Goal: Task Accomplishment & Management: Manage account settings

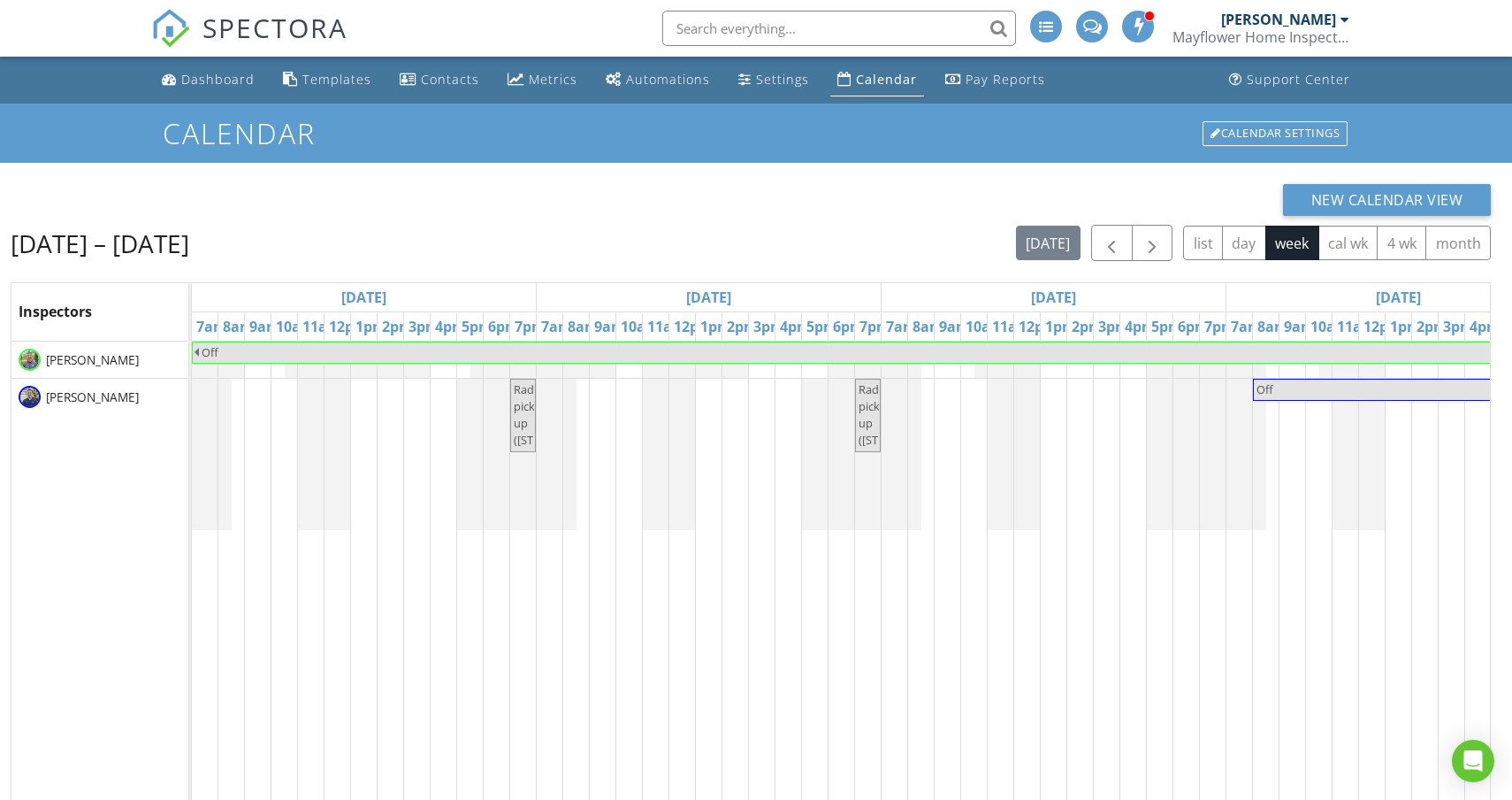
click at [1310, 24] on div "[PERSON_NAME]" at bounding box center [1279, 19] width 115 height 17
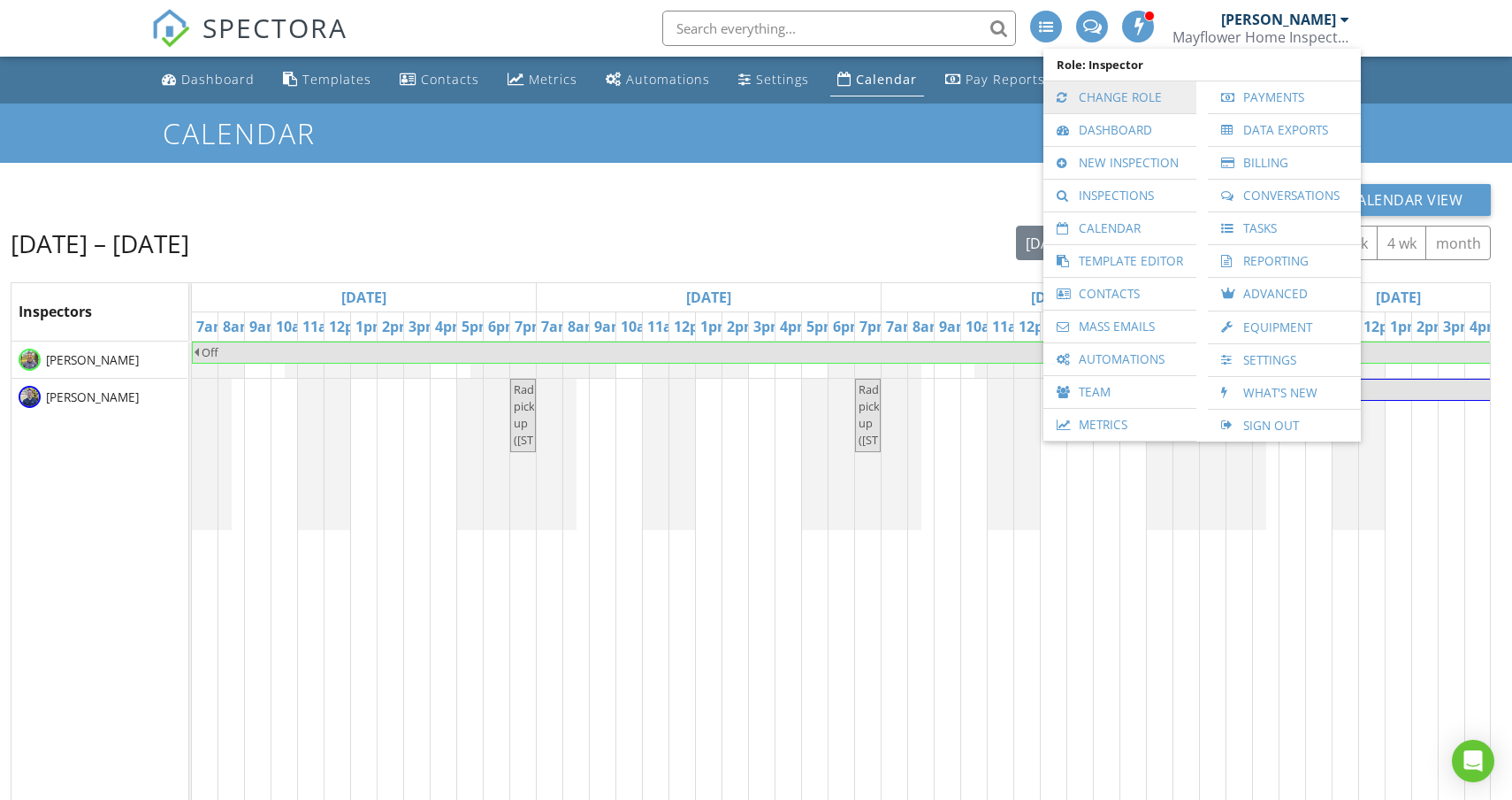
click at [1117, 103] on link "Change Role" at bounding box center [1119, 97] width 135 height 32
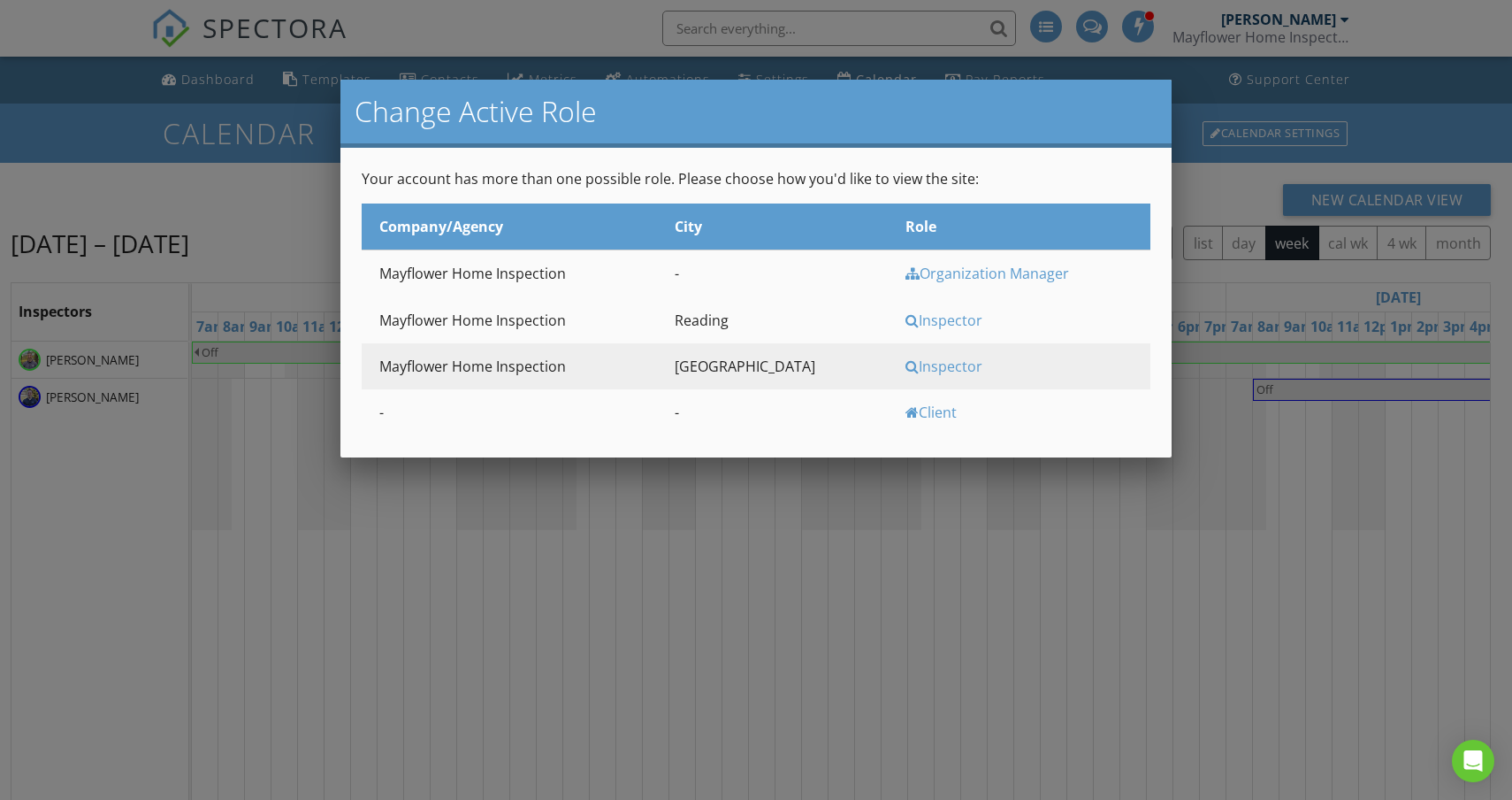
click at [906, 318] on div "Inspector" at bounding box center [1026, 320] width 241 height 19
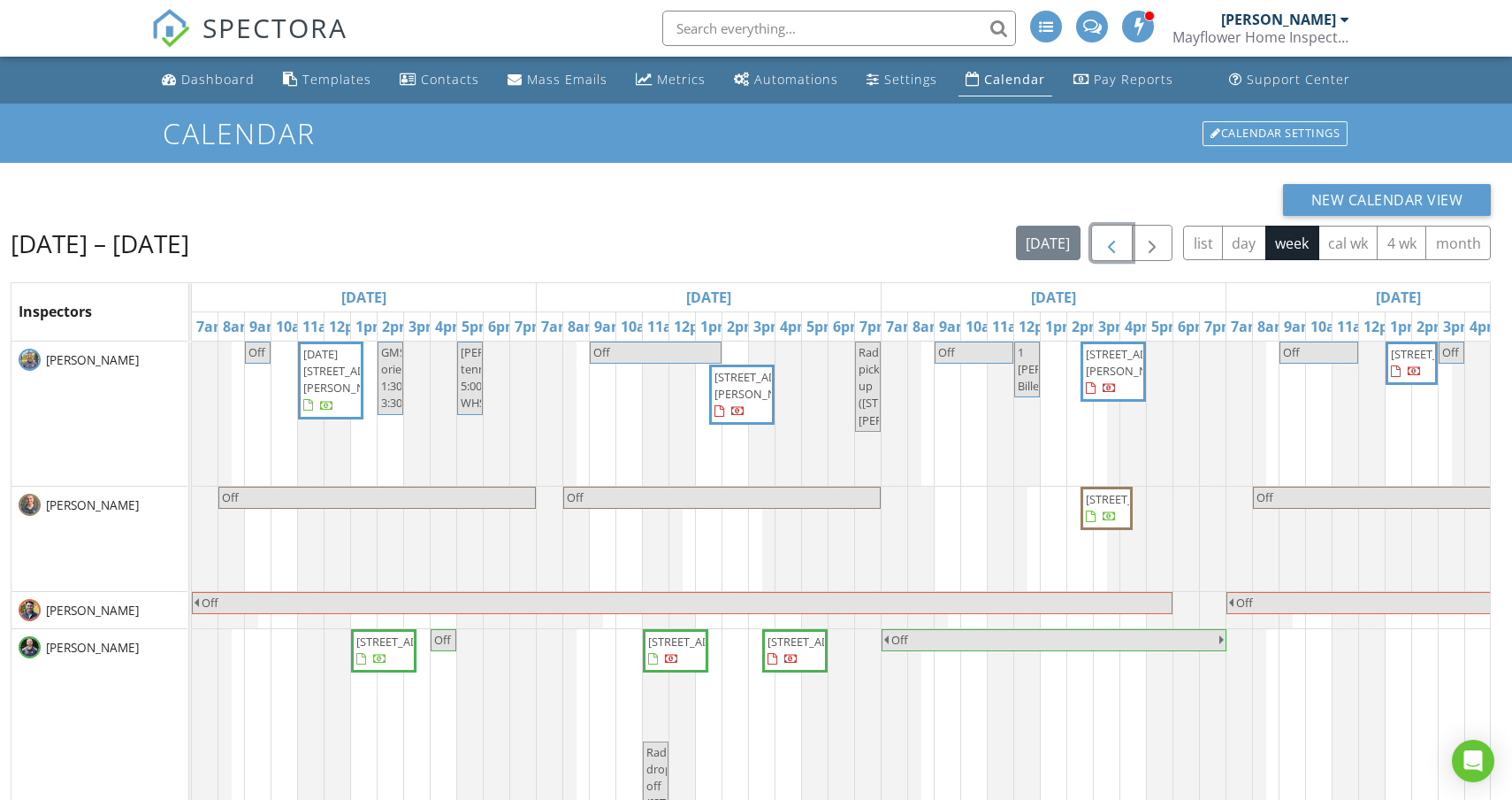
click at [1108, 245] on span "button" at bounding box center [1112, 243] width 21 height 21
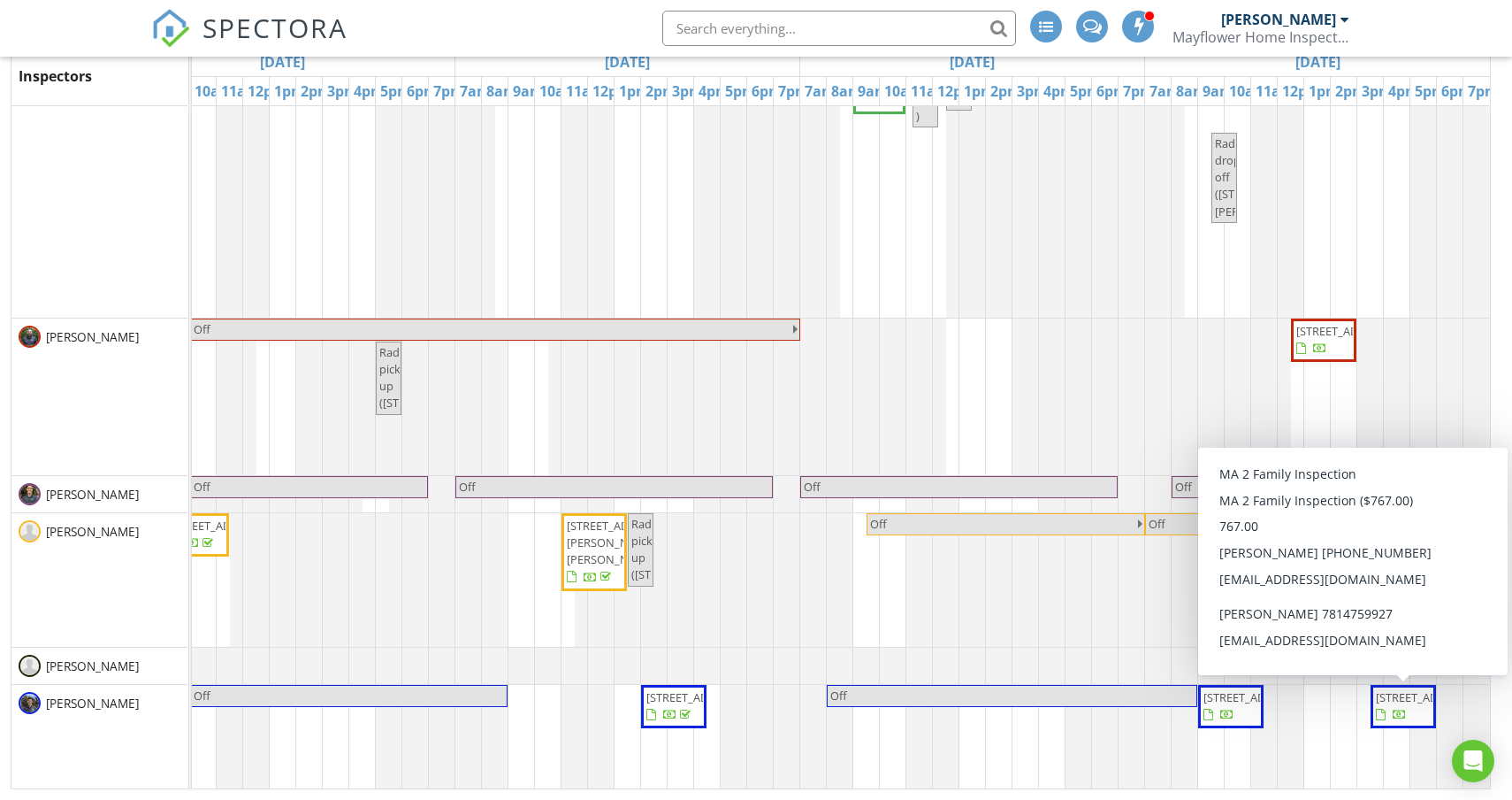
click at [1418, 724] on span "97-99 Lyme St, Malden 02148" at bounding box center [1403, 706] width 58 height 34
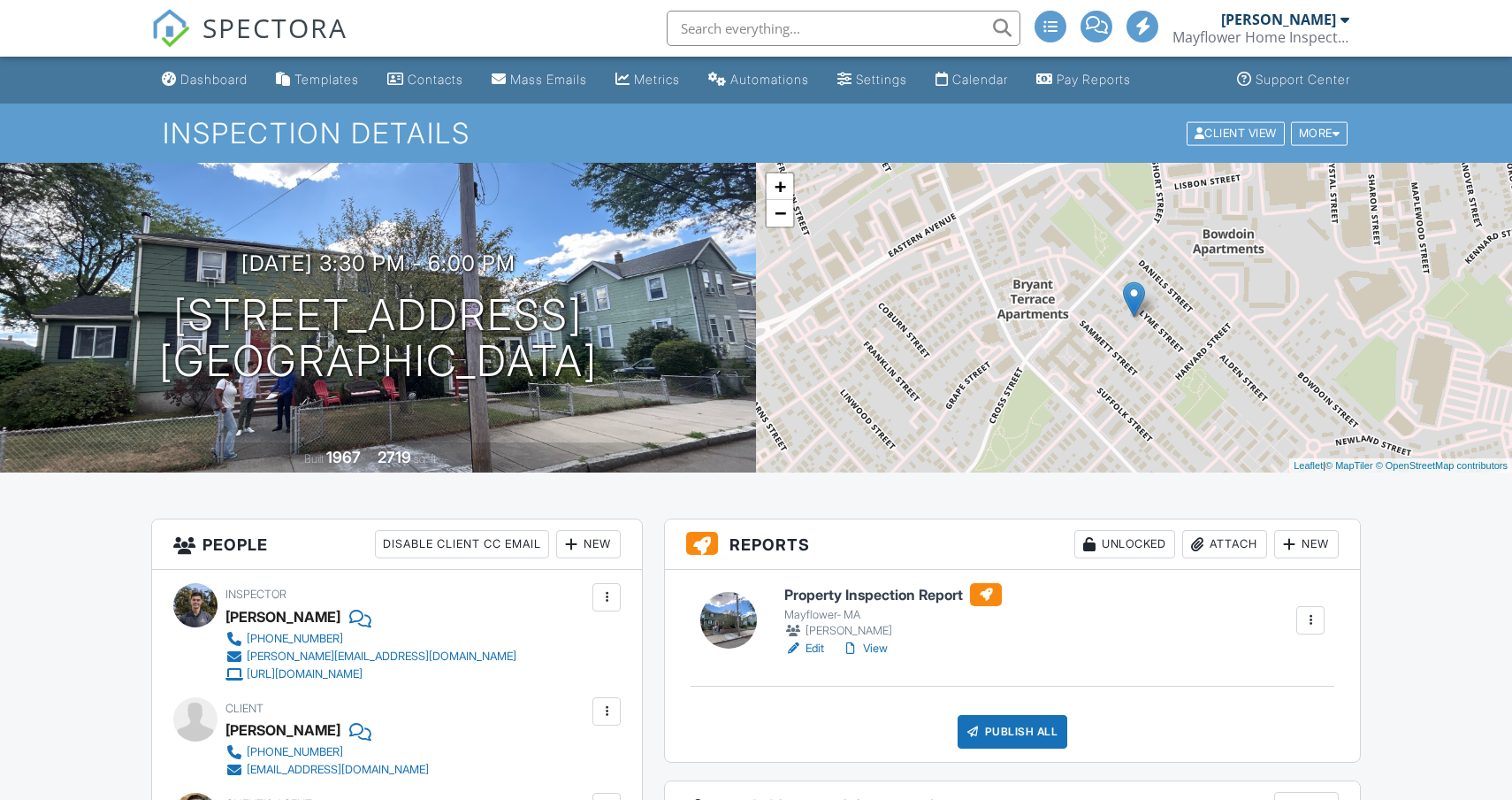
click at [812, 645] on link "Edit" at bounding box center [804, 648] width 40 height 17
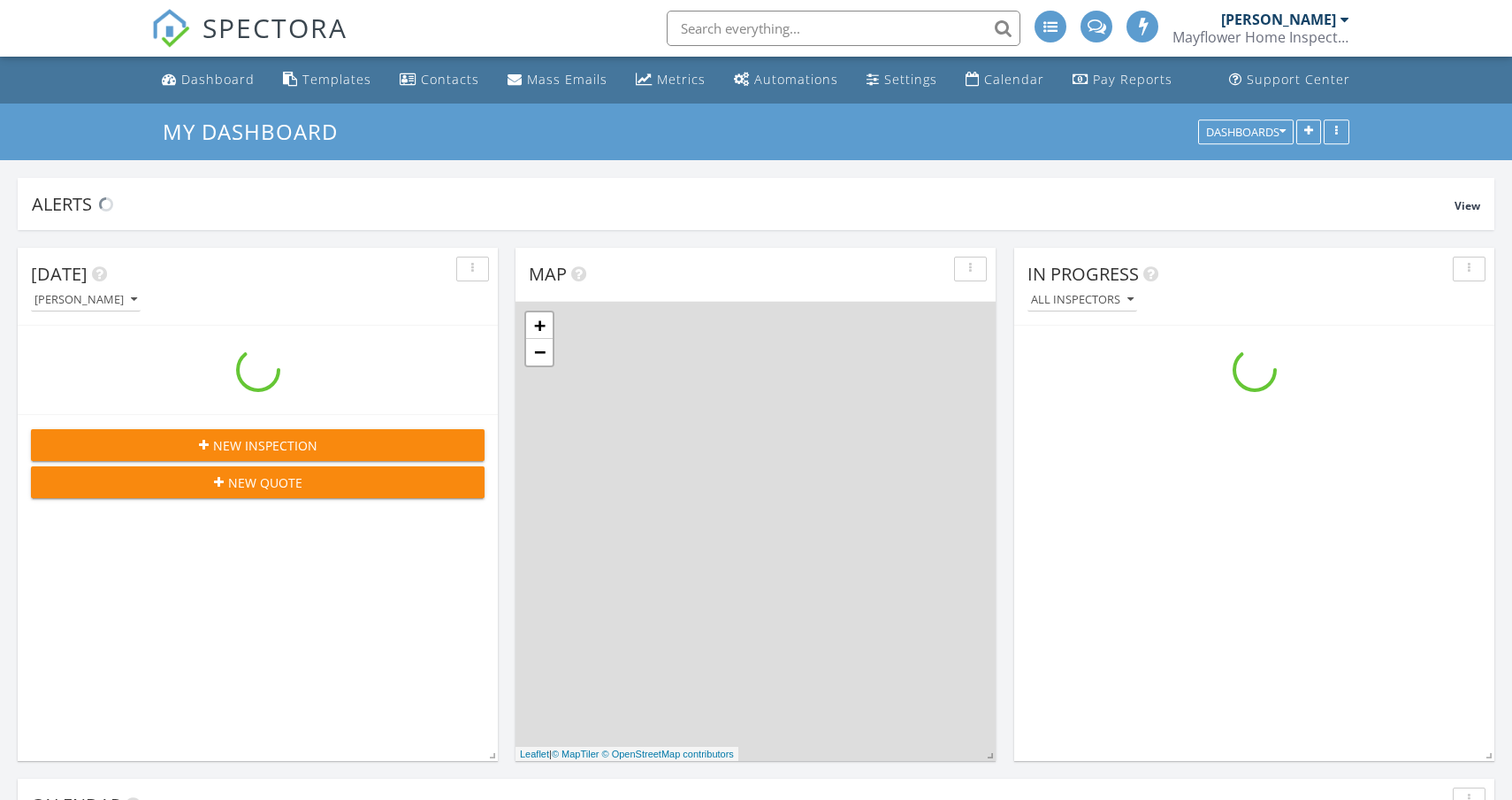
scroll to position [1699, 1513]
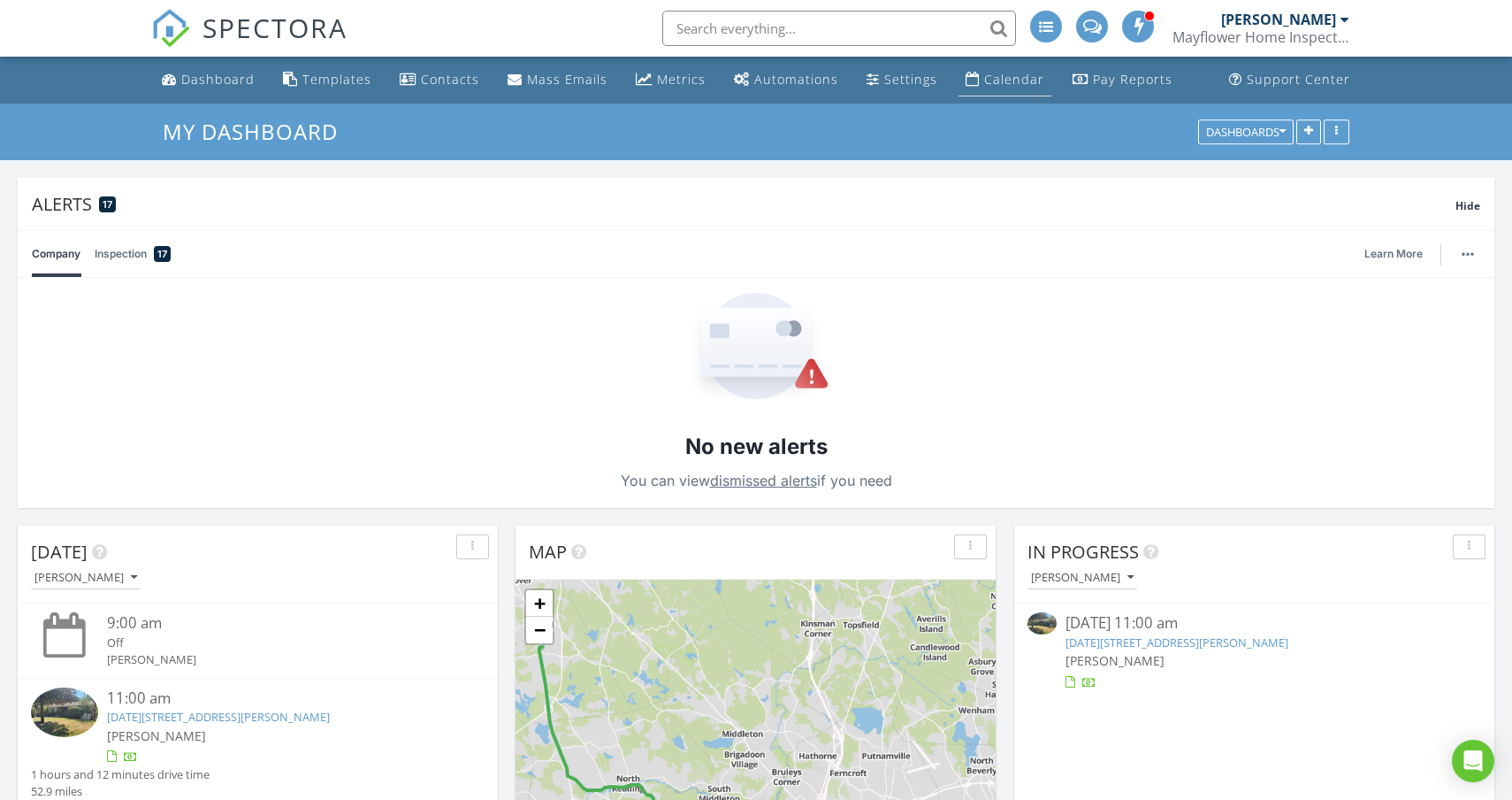
click at [1008, 84] on div "Calendar" at bounding box center [1014, 79] width 60 height 17
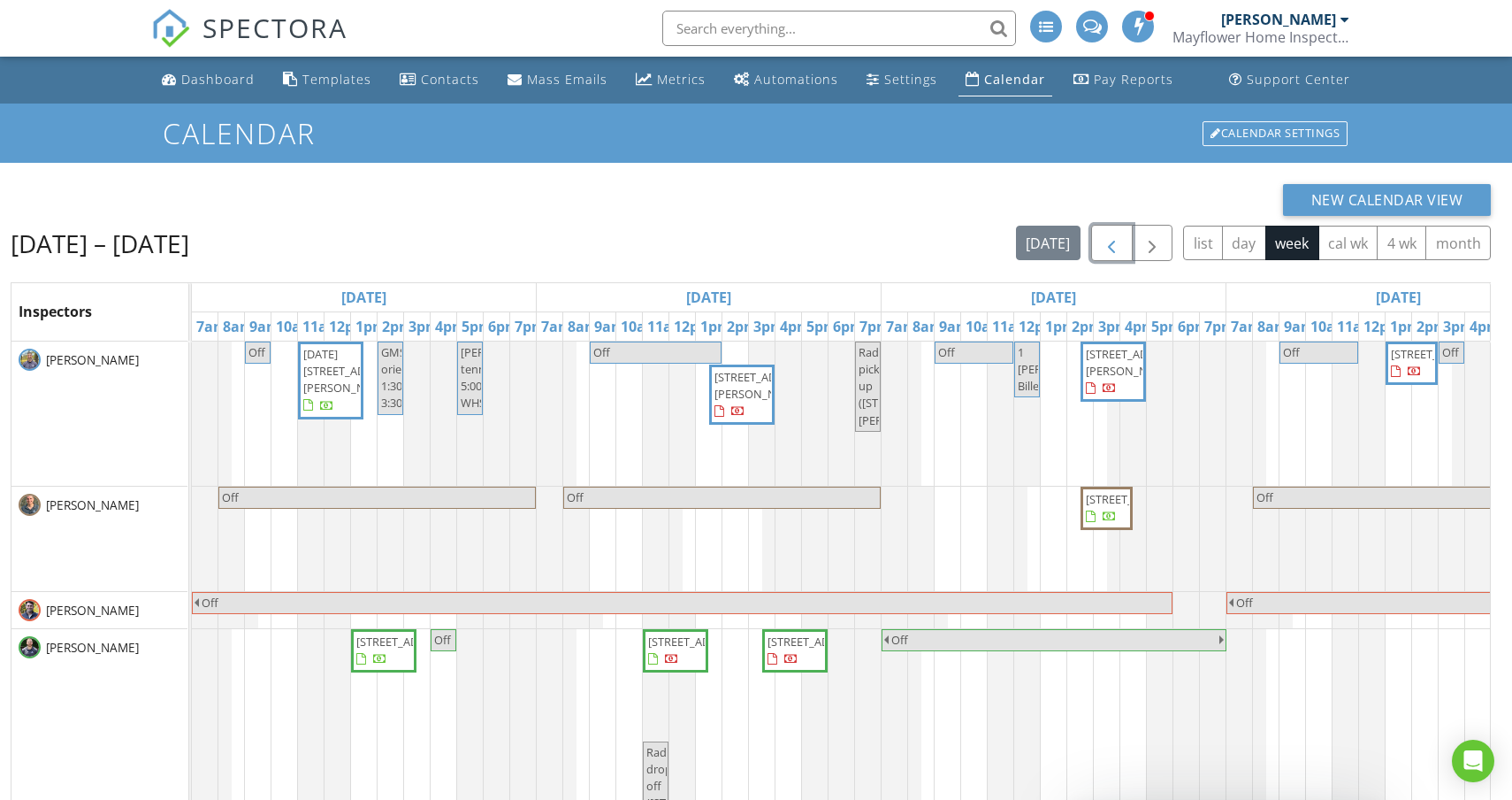
click at [1107, 240] on span "button" at bounding box center [1112, 243] width 21 height 21
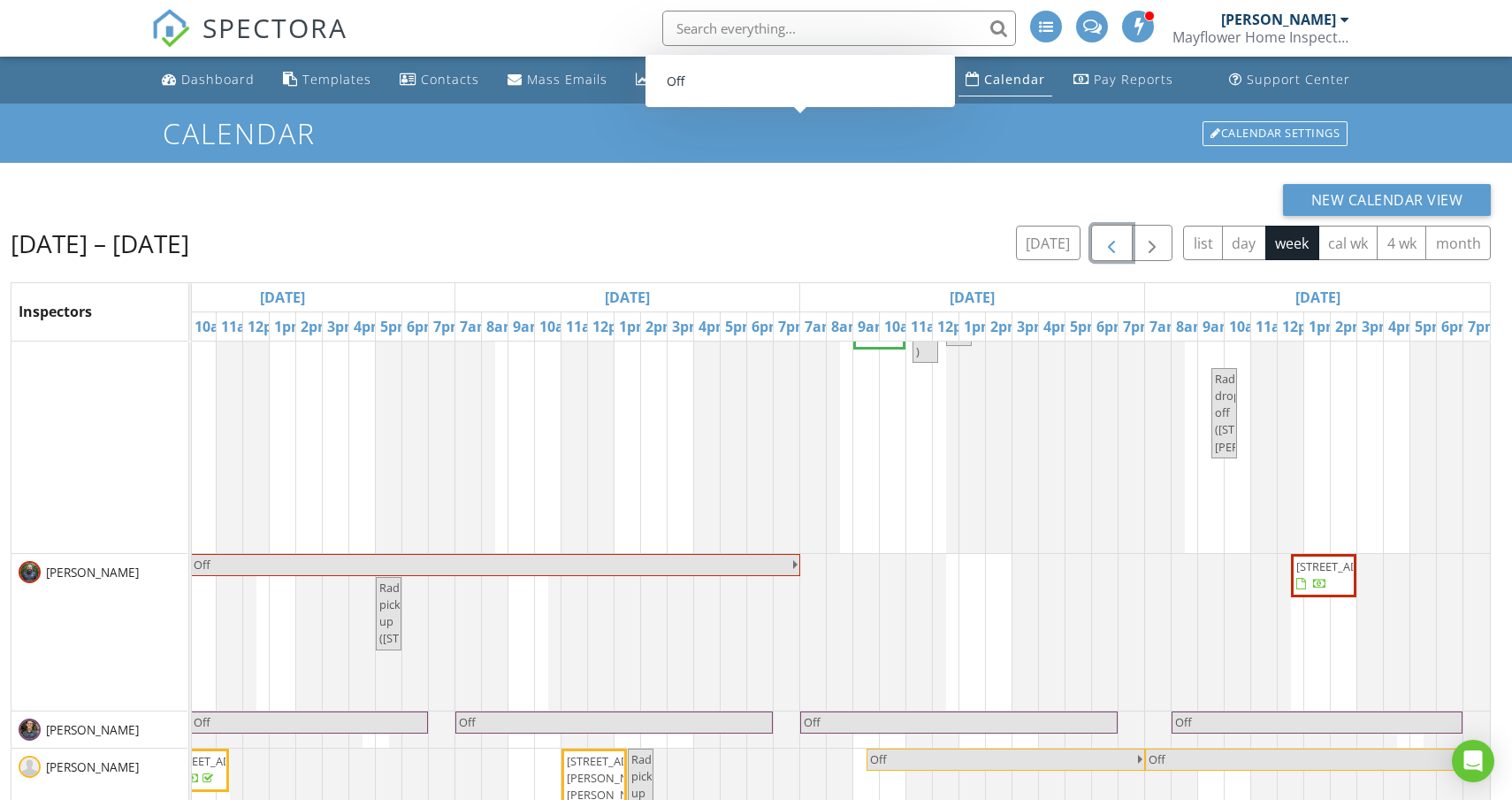
scroll to position [235, 0]
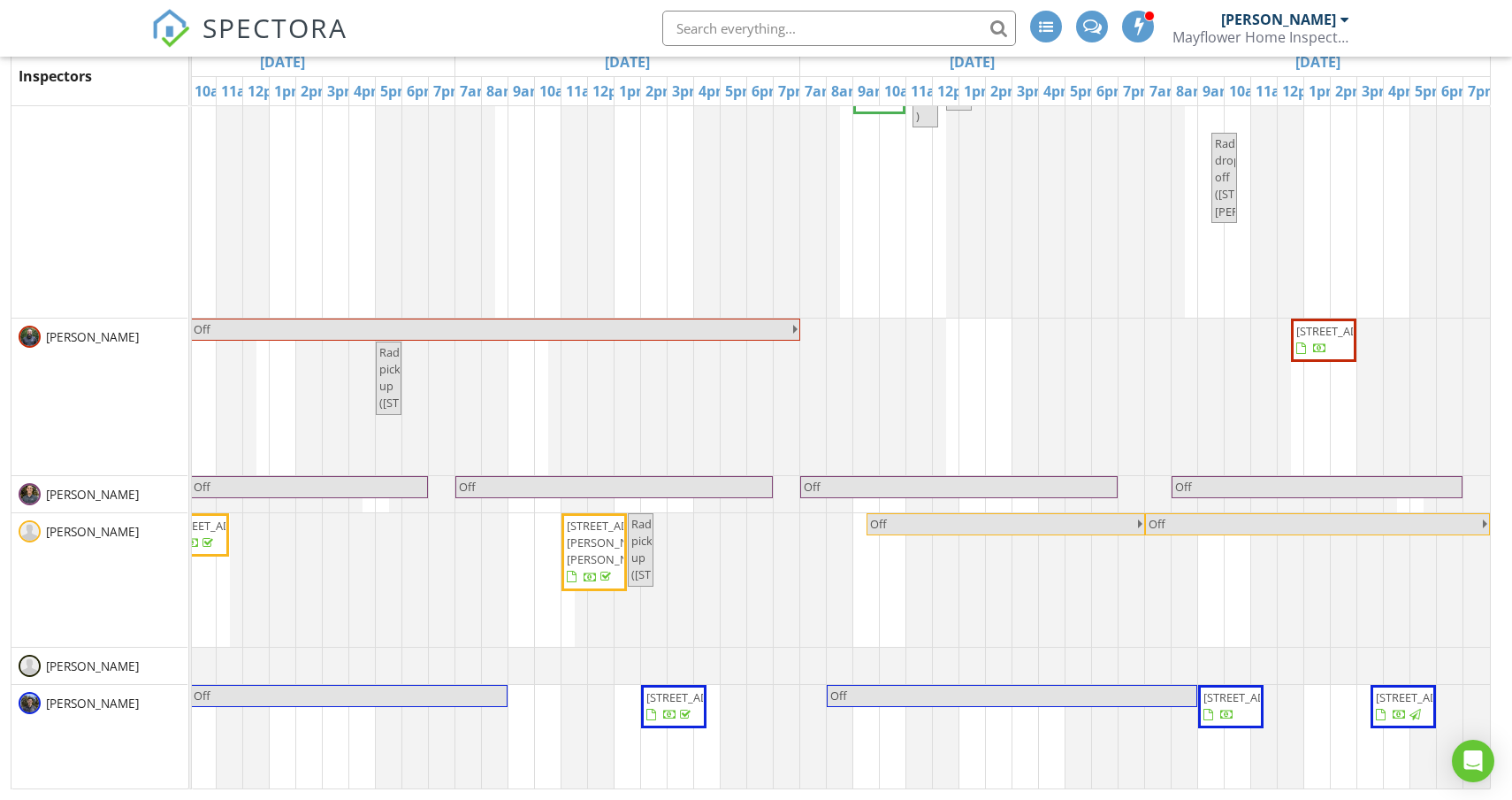
click at [1224, 719] on span "14 Walnut Rd, Chelmsford 01824" at bounding box center [1231, 706] width 58 height 34
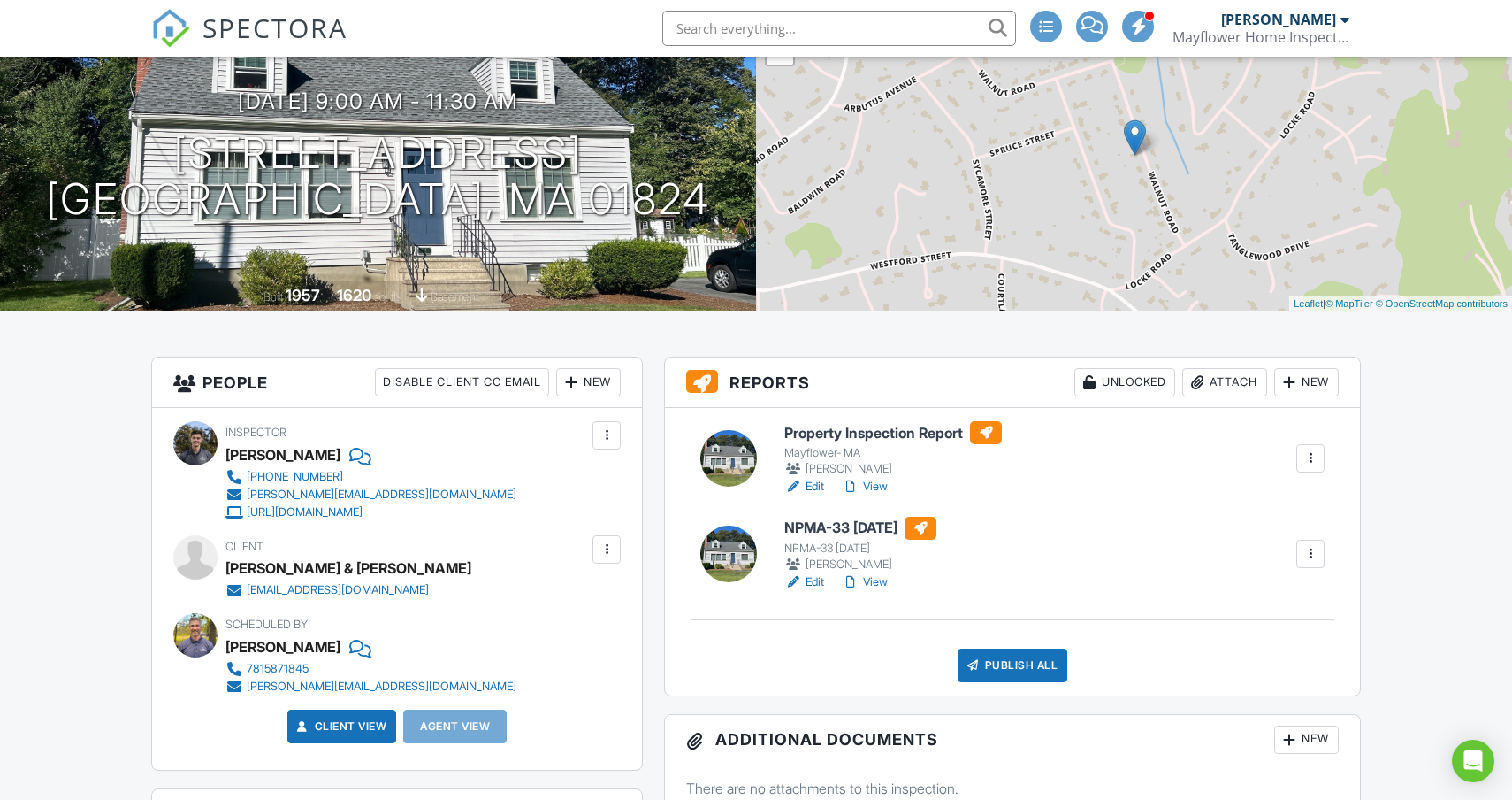
click at [817, 483] on link "Edit" at bounding box center [804, 487] width 40 height 17
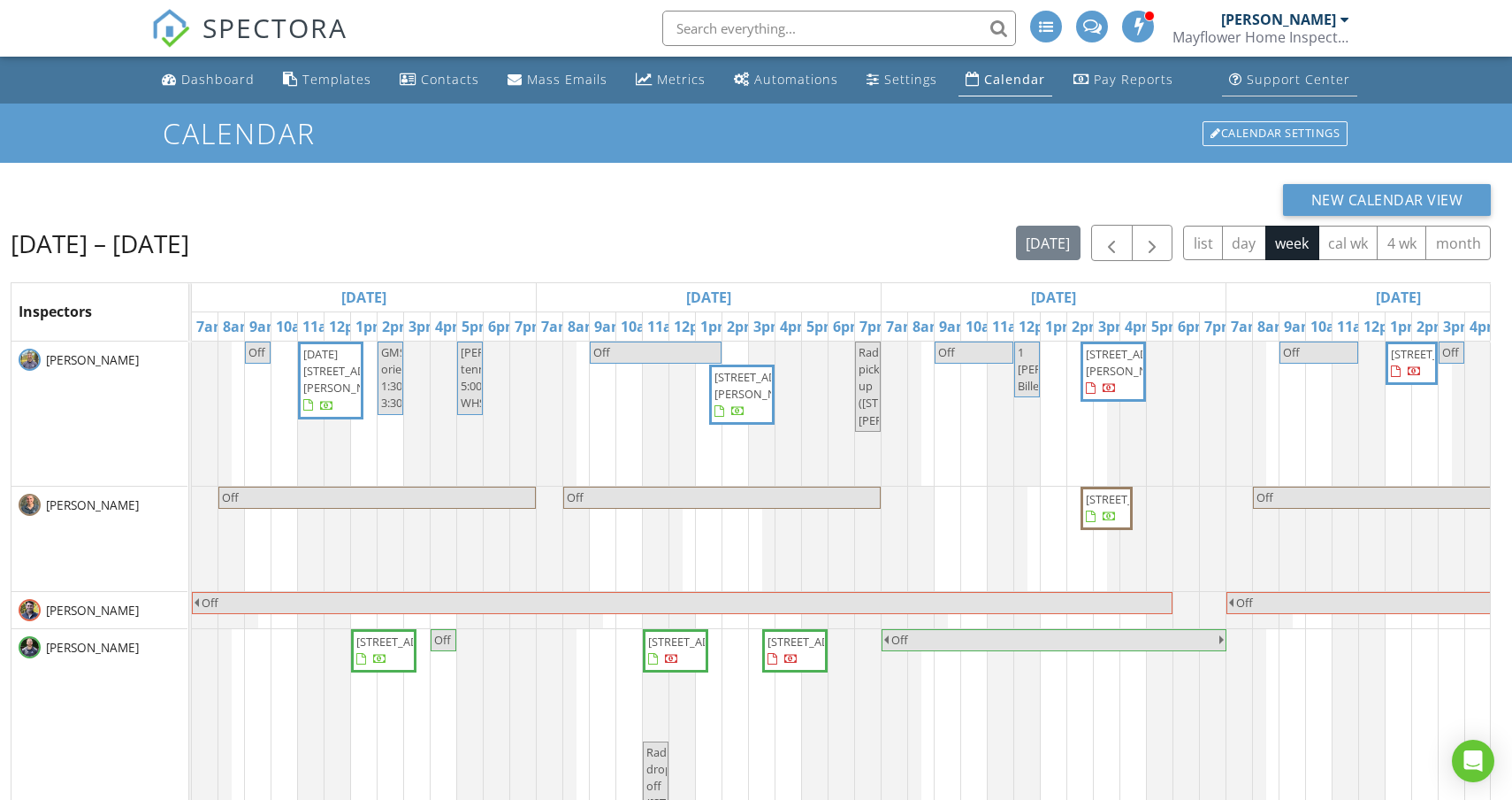
scroll to position [75, 0]
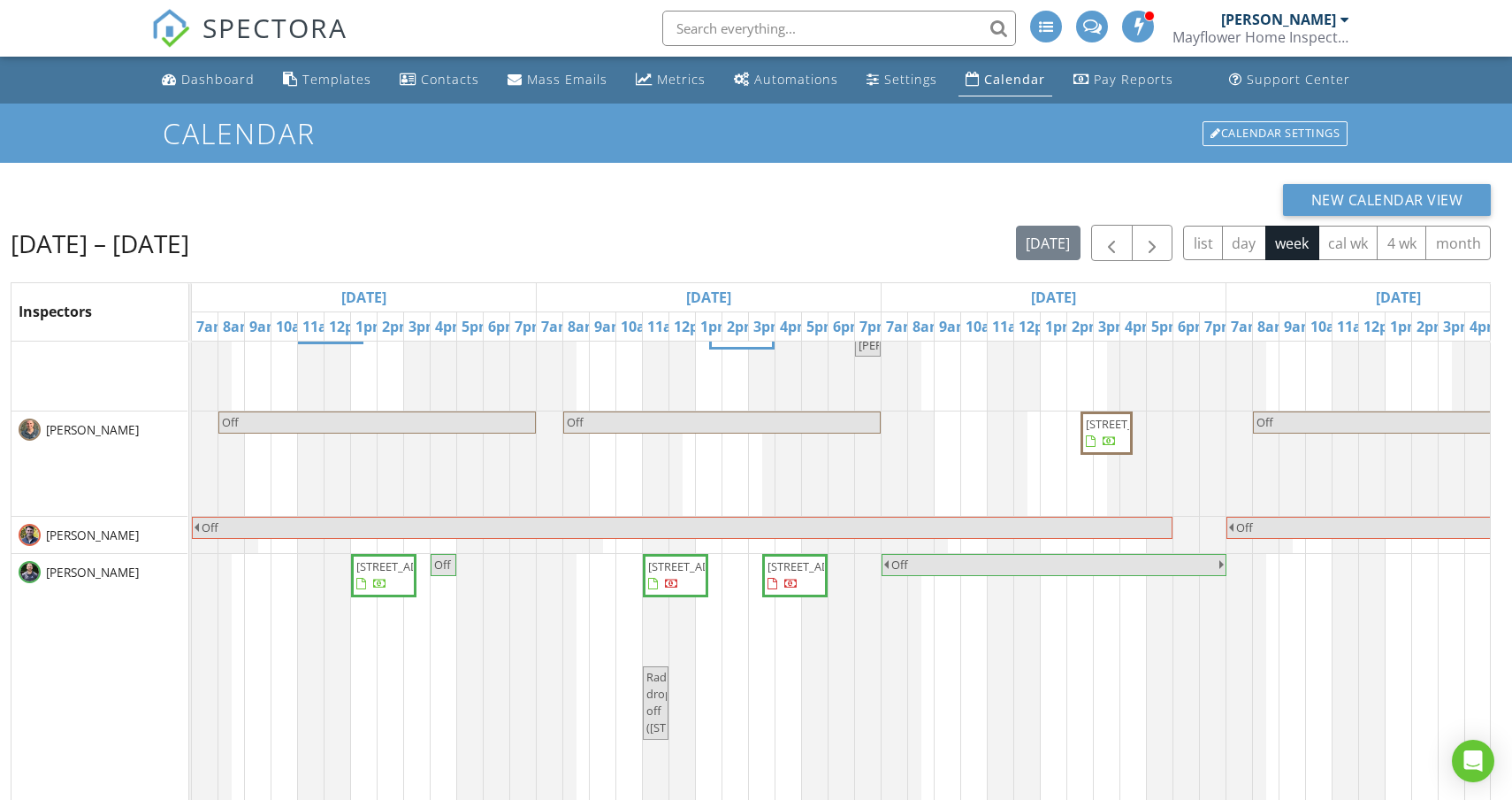
click at [390, 593] on span "332 S Main St, Andover 01810" at bounding box center [384, 574] width 58 height 34
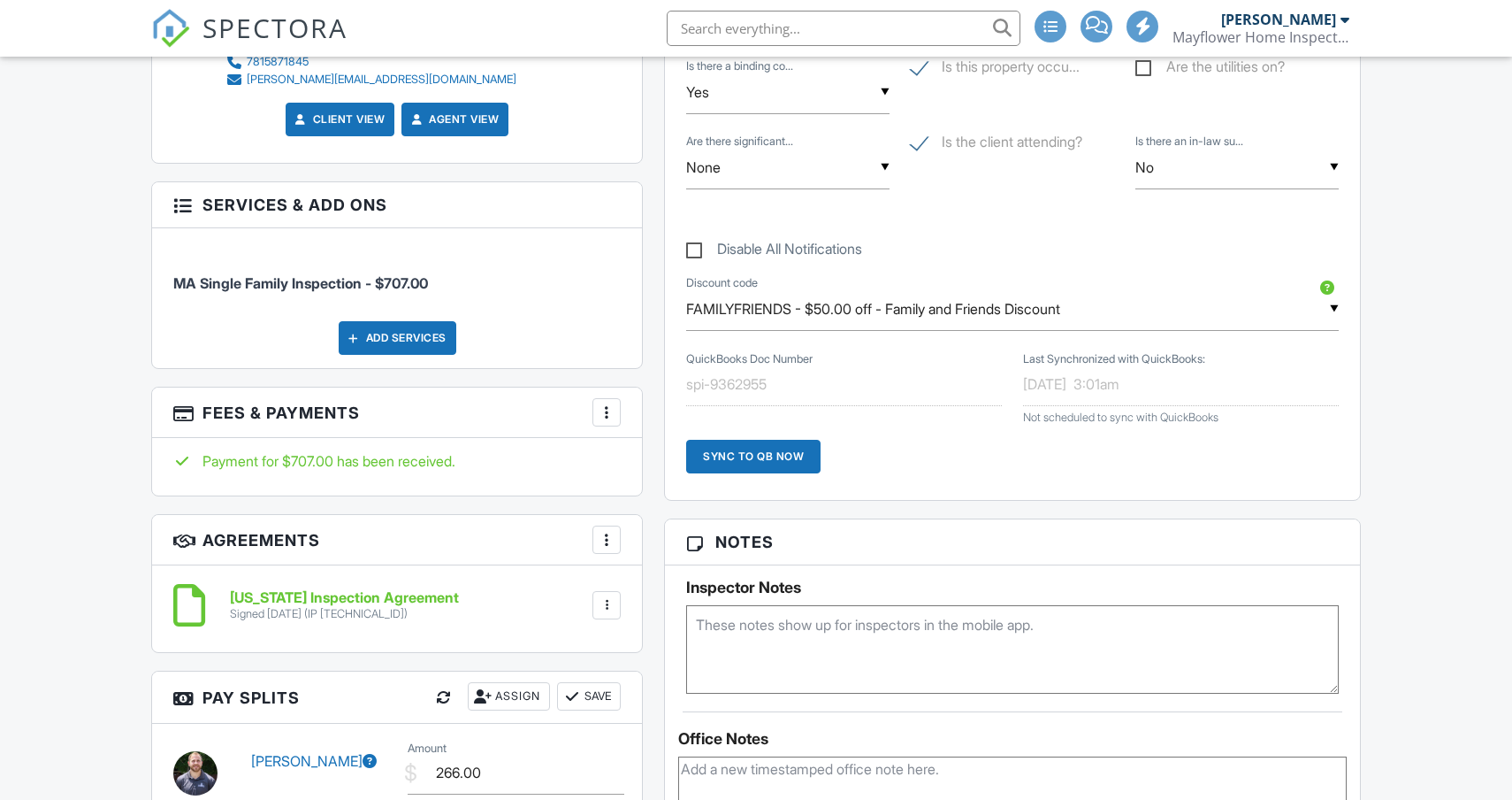
click at [387, 331] on div "Add Services" at bounding box center [397, 337] width 118 height 34
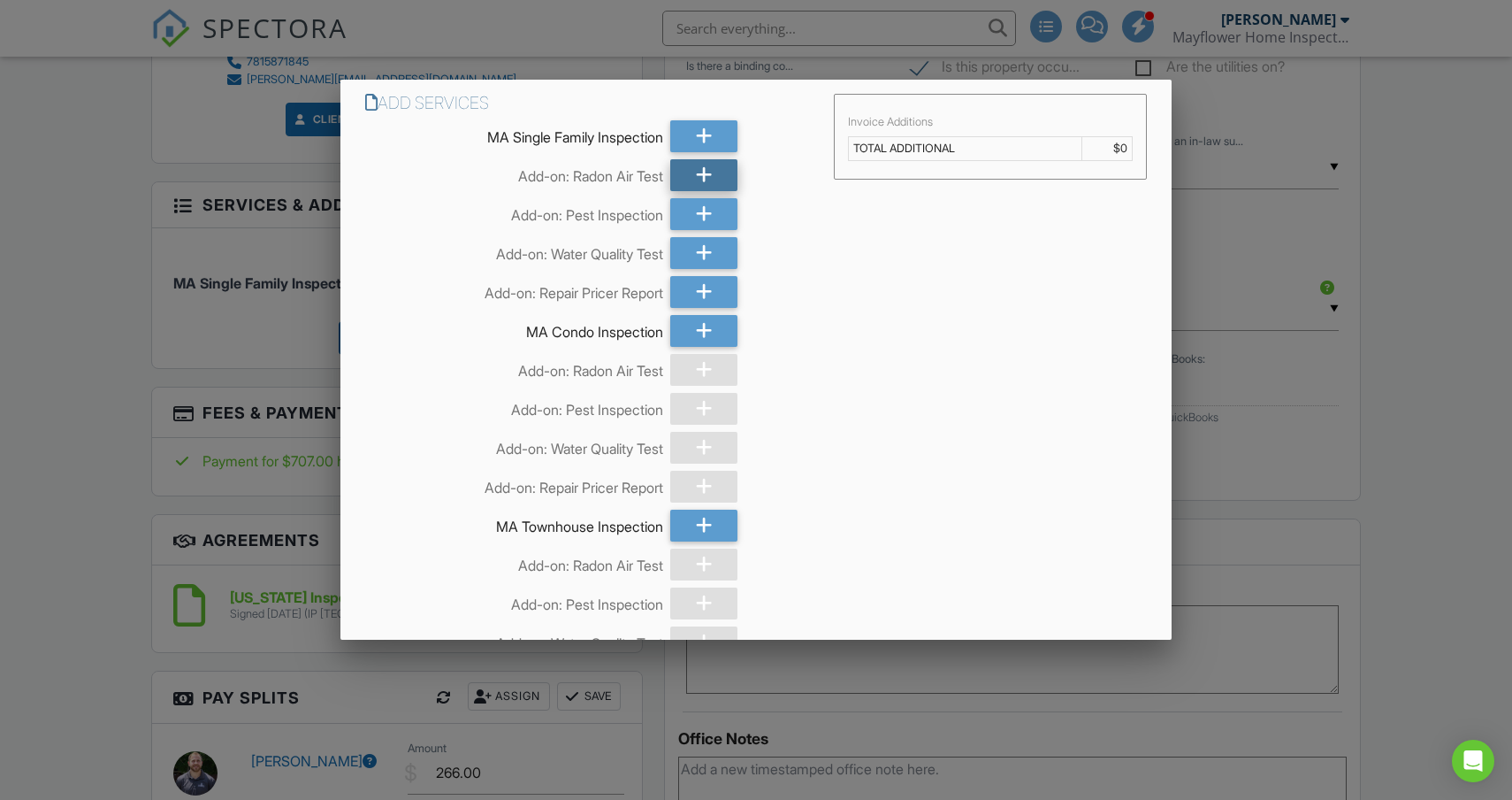
click at [707, 174] on icon at bounding box center [704, 175] width 17 height 32
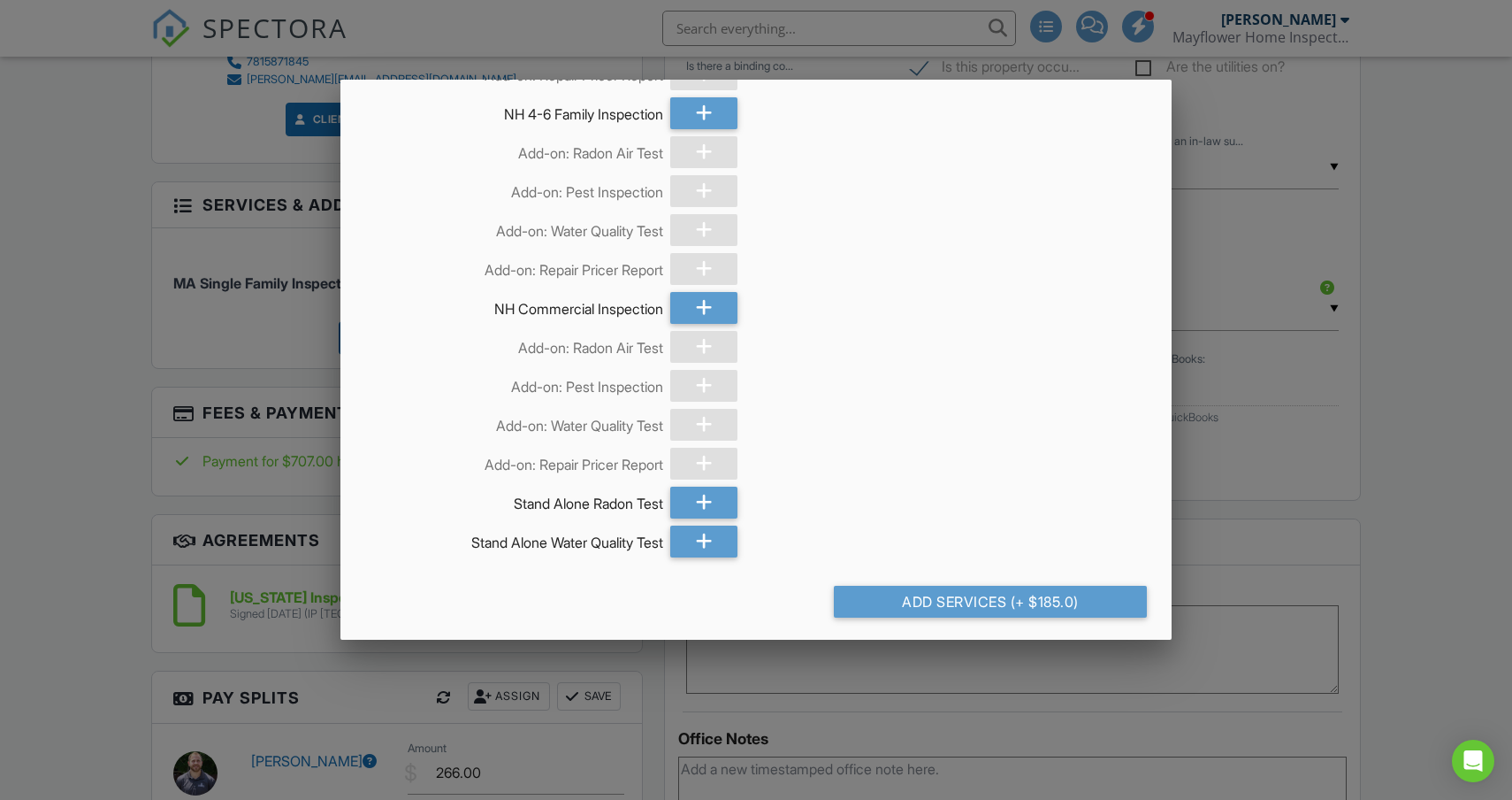
scroll to position [2363, 0]
